Goal: Task Accomplishment & Management: Manage account settings

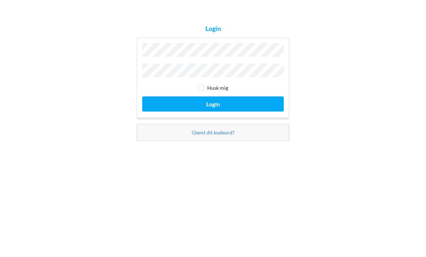
scroll to position [45, 0]
click at [213, 142] on button "Login" at bounding box center [212, 149] width 141 height 15
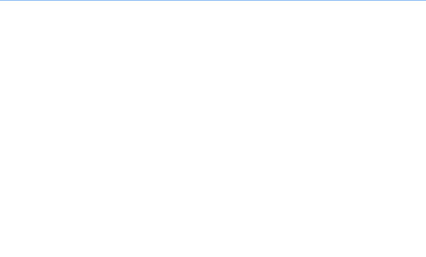
scroll to position [4, 0]
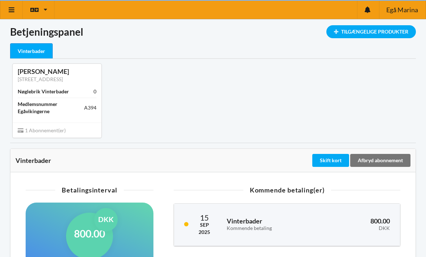
scroll to position [4, 0]
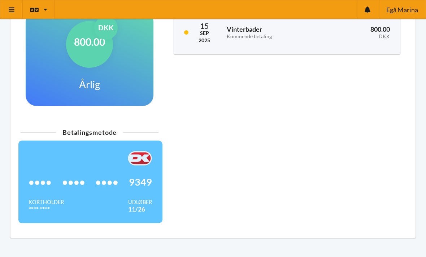
scroll to position [195, 0]
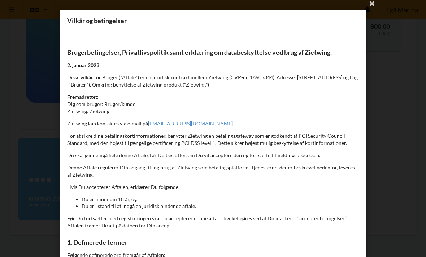
scroll to position [0, 0]
click at [374, 2] on icon at bounding box center [372, 3] width 12 height 12
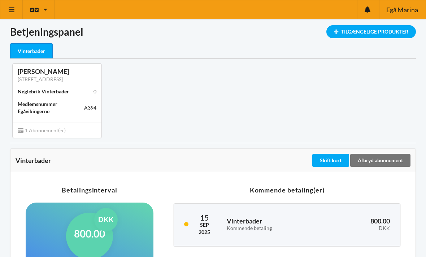
click at [337, 32] on icon at bounding box center [336, 31] width 6 height 4
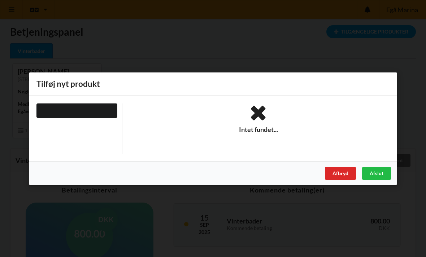
click at [336, 173] on div "Afbryd" at bounding box center [340, 173] width 31 height 13
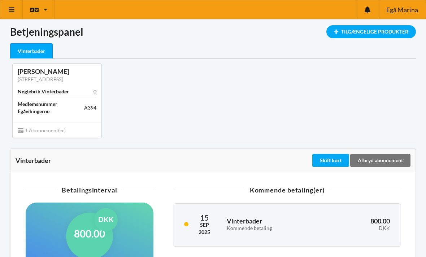
click at [13, 10] on icon at bounding box center [12, 9] width 8 height 6
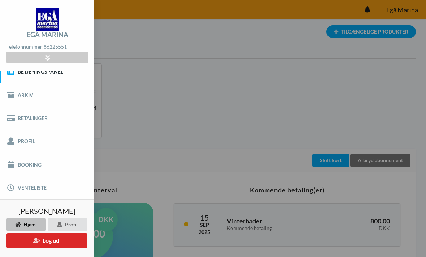
scroll to position [11, 0]
click at [15, 119] on icon at bounding box center [10, 118] width 8 height 7
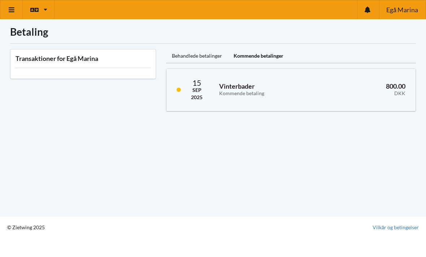
click at [10, 5] on link at bounding box center [11, 9] width 22 height 18
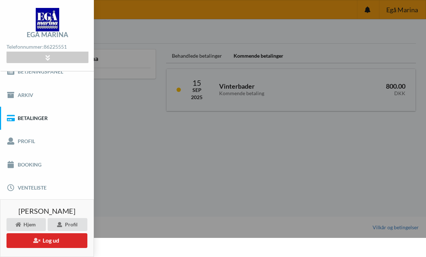
scroll to position [11, 0]
click at [19, 144] on link "Profil" at bounding box center [47, 141] width 94 height 23
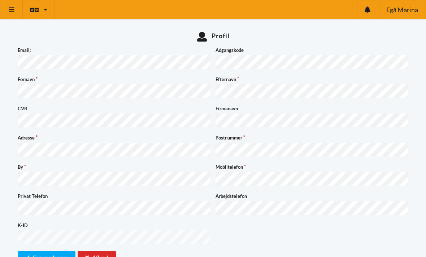
click at [32, 251] on button "Gem ændringer" at bounding box center [47, 257] width 58 height 13
